Goal: Use online tool/utility: Utilize a website feature to perform a specific function

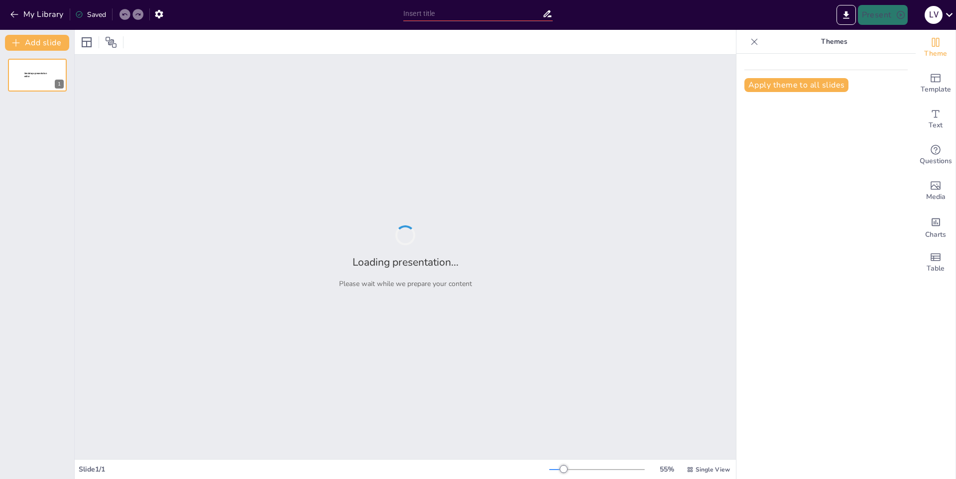
type input "La Biblioteca: Un Espacio de Conocimiento y Aprendizaje"
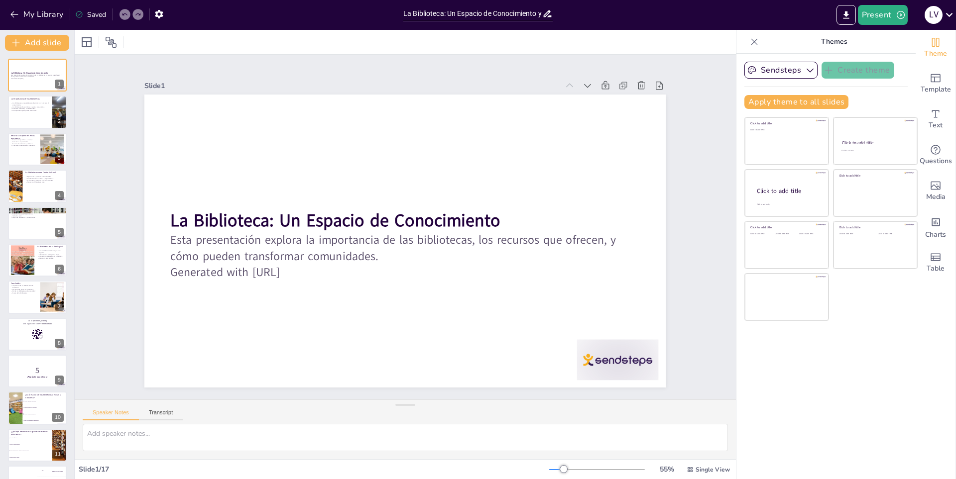
checkbox input "true"
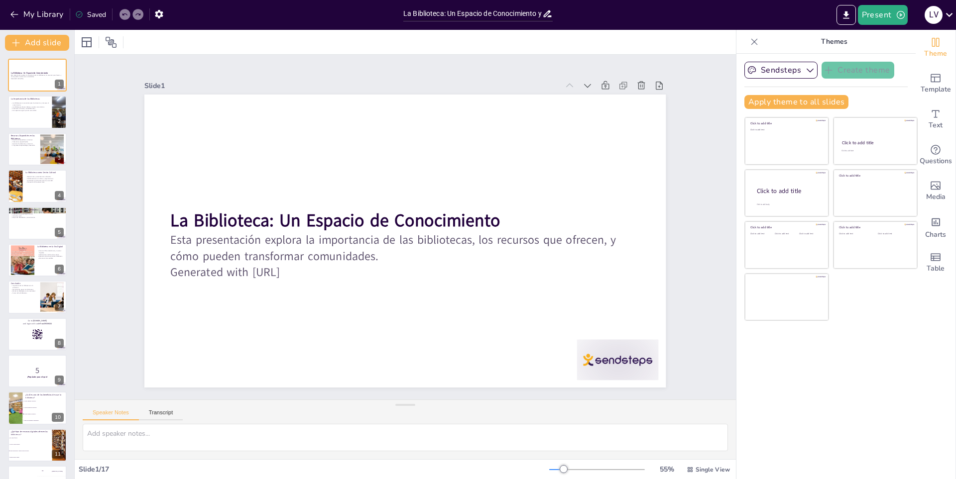
checkbox input "true"
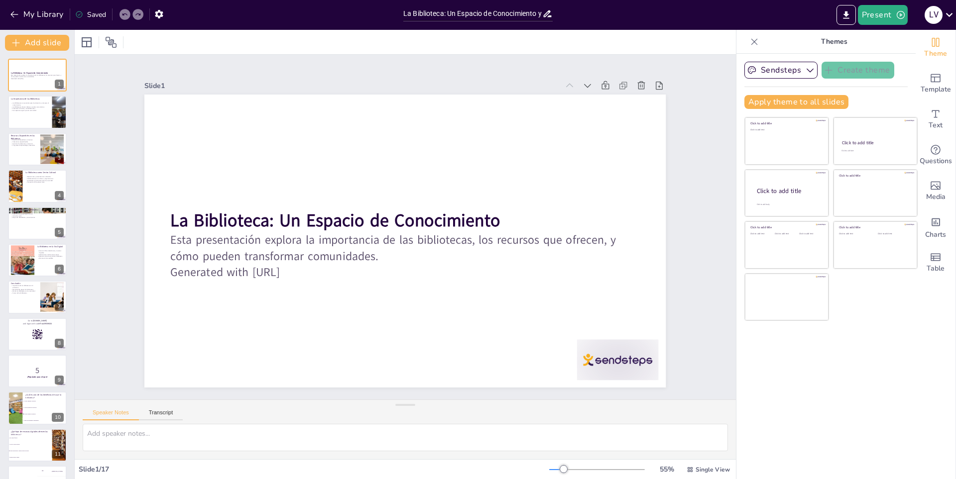
checkbox input "true"
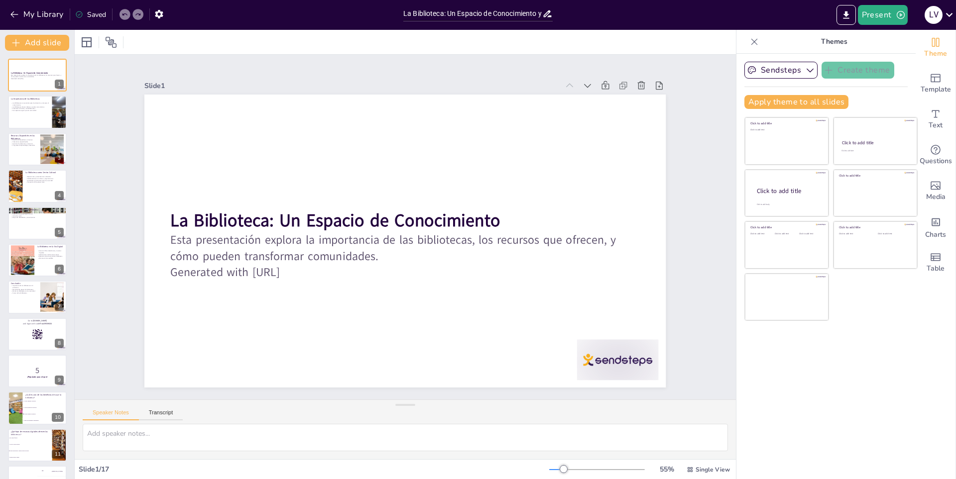
checkbox input "true"
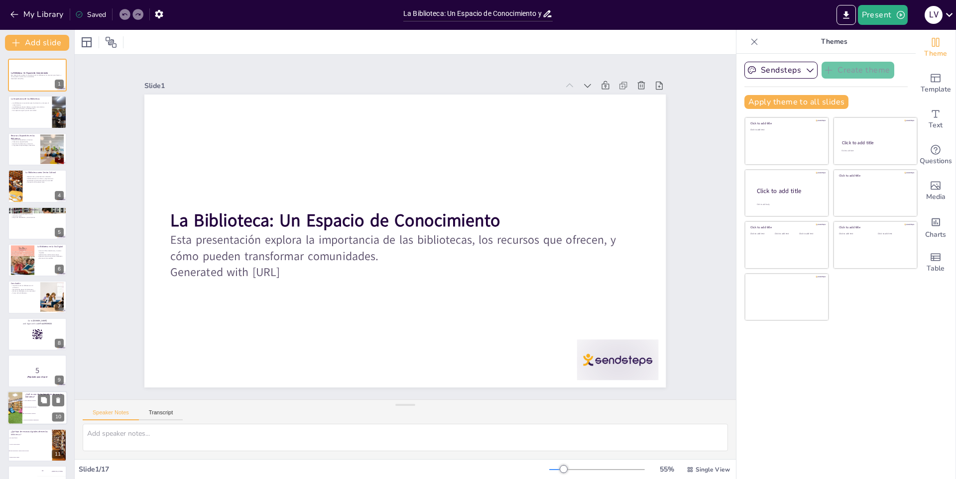
checkbox input "true"
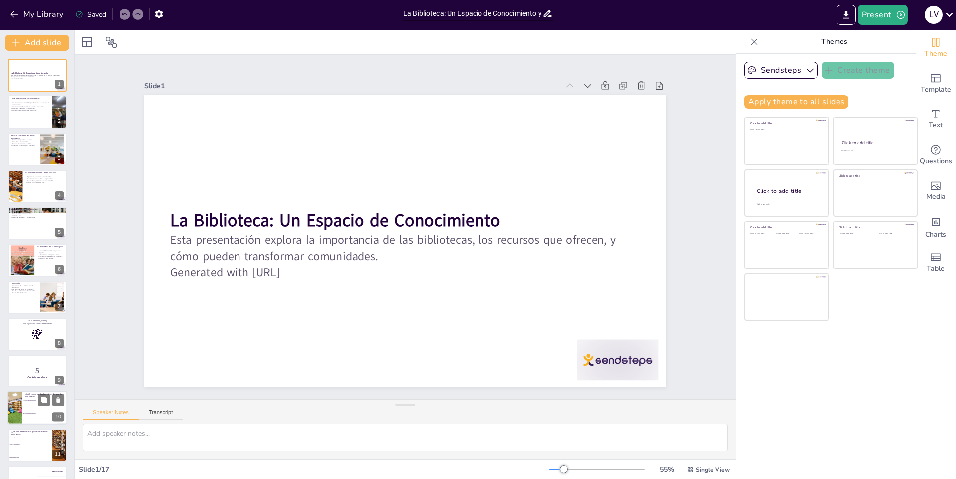
checkbox input "true"
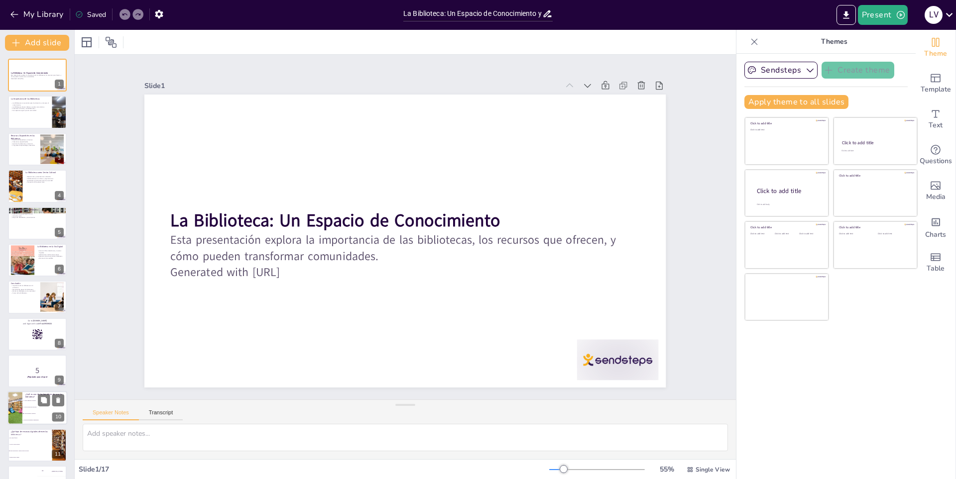
checkbox input "true"
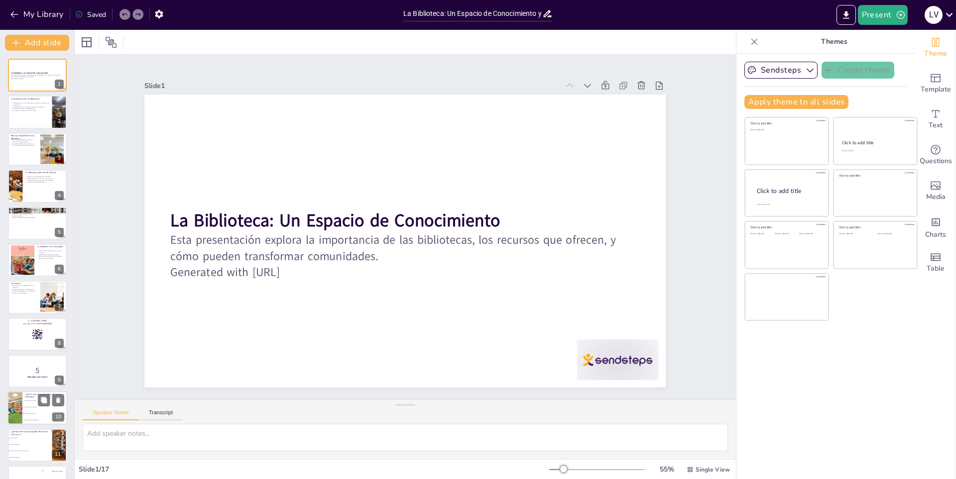
checkbox input "true"
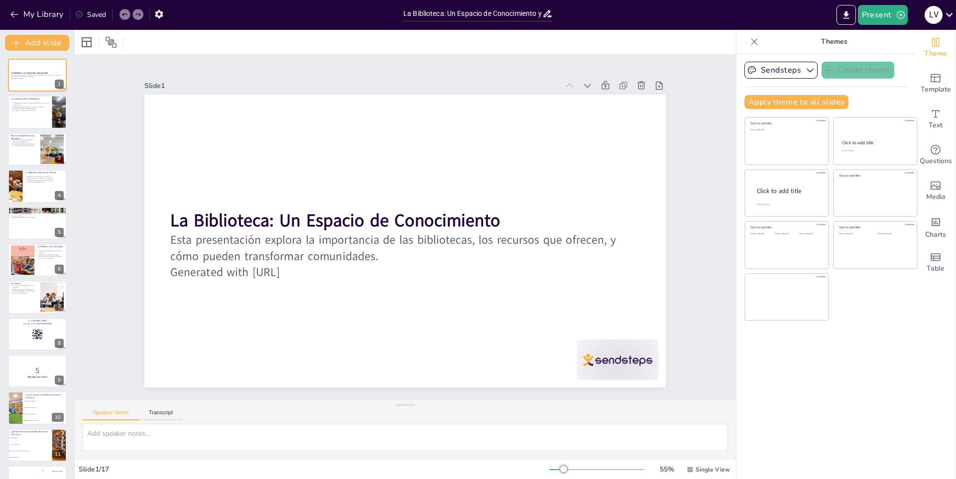
checkbox input "true"
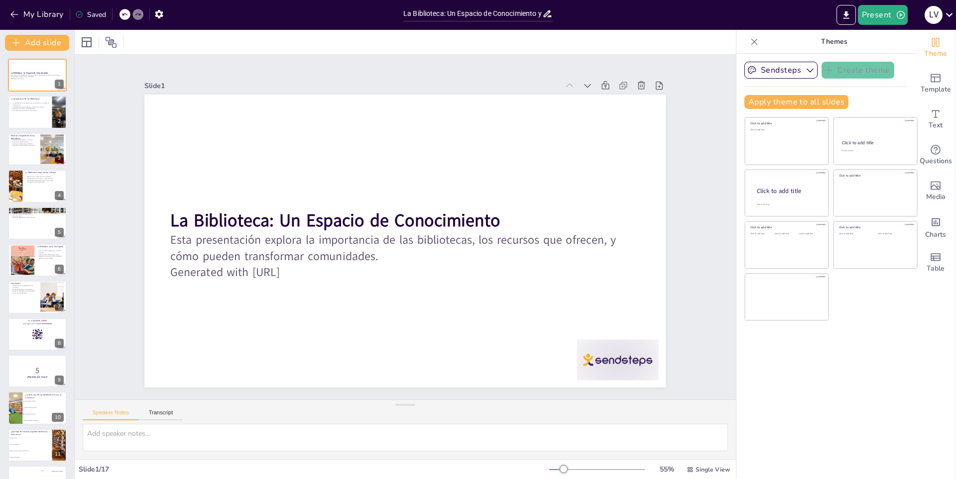
checkbox input "true"
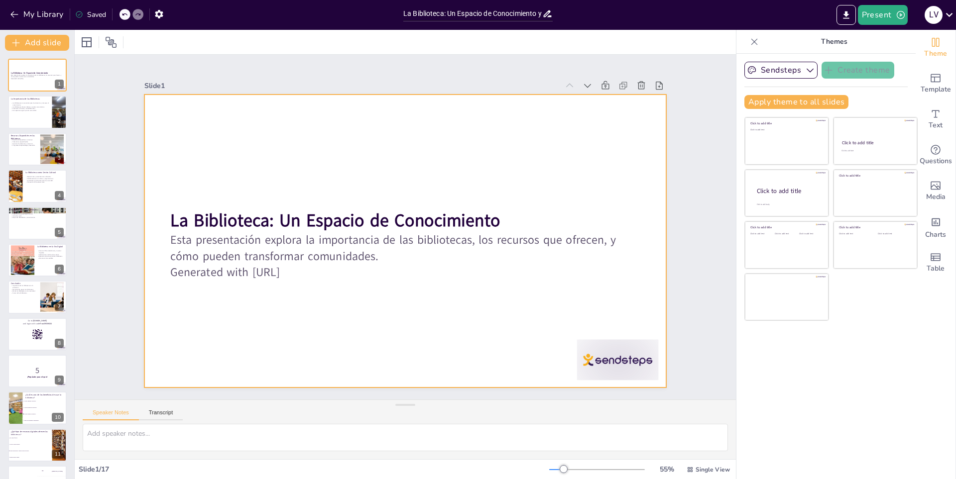
checkbox input "true"
